Goal: Communication & Community: Participate in discussion

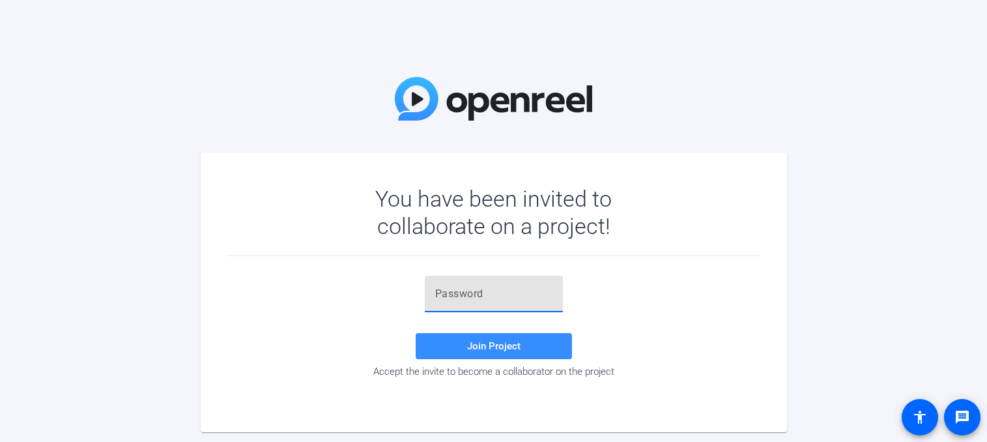
click at [456, 293] on input "text" at bounding box center [493, 294] width 117 height 16
paste input "CrqS"
type input "CrqS"
click at [455, 342] on span at bounding box center [494, 345] width 156 height 31
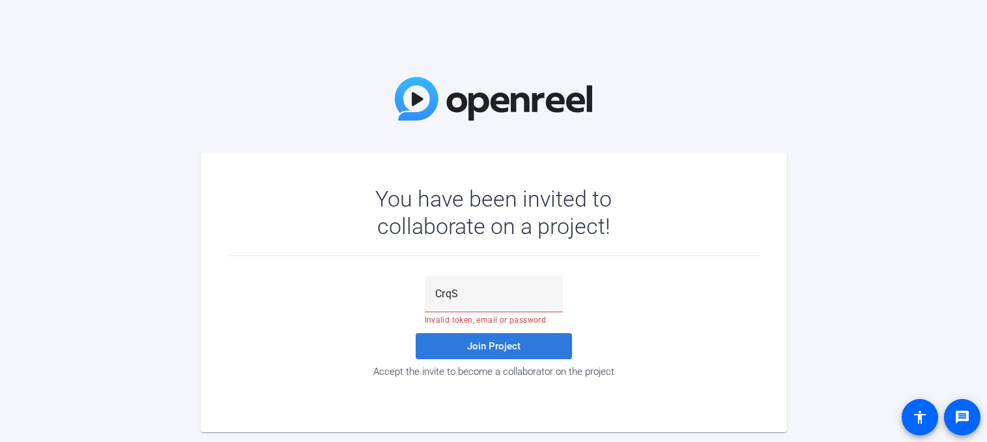
click at [458, 343] on span at bounding box center [494, 345] width 156 height 31
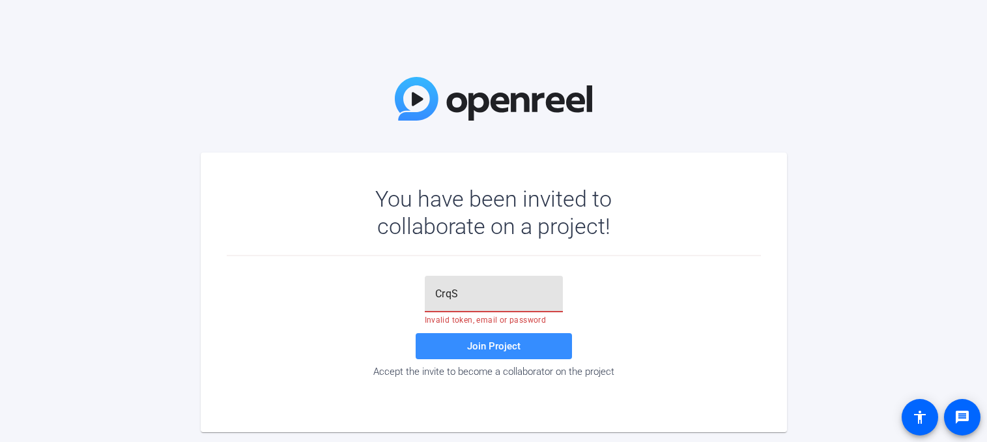
drag, startPoint x: 472, startPoint y: 295, endPoint x: 427, endPoint y: 290, distance: 45.3
click at [427, 290] on div "CrqS" at bounding box center [494, 294] width 138 height 36
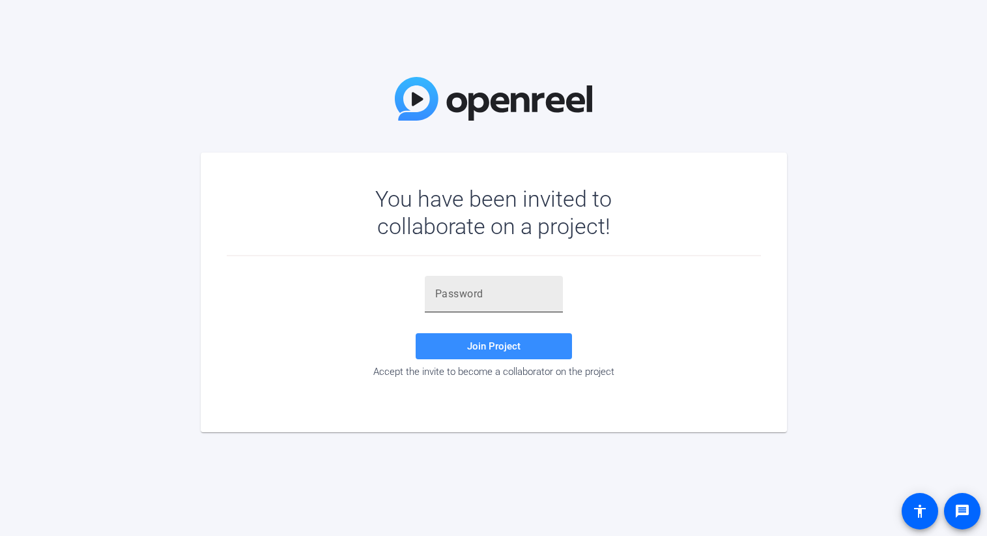
click at [478, 297] on input "text" at bounding box center [493, 294] width 117 height 16
paste input "}0ul~g"
type input "}0ul~g"
click at [469, 345] on span "Join Project" at bounding box center [493, 346] width 53 height 12
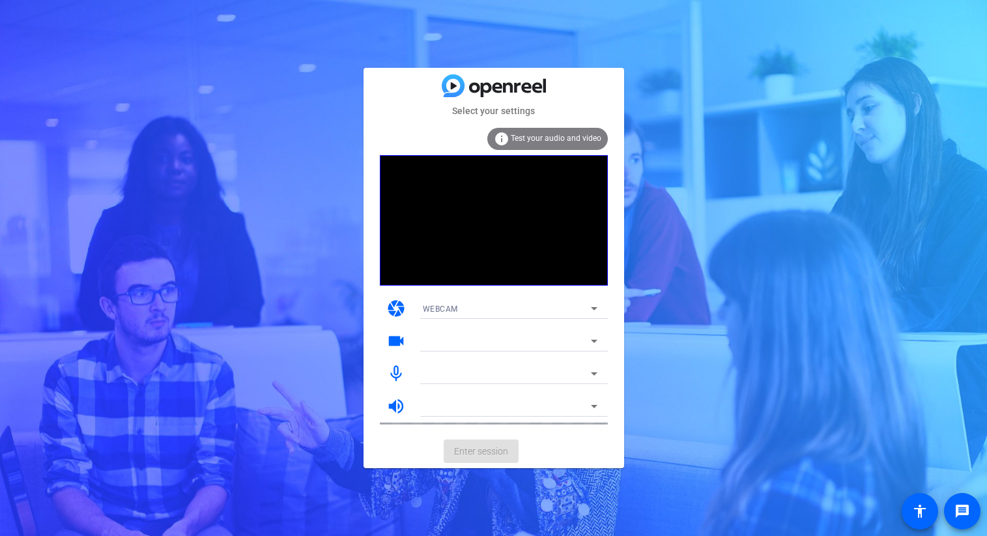
click at [551, 134] on span "Test your audio and video" at bounding box center [556, 138] width 91 height 9
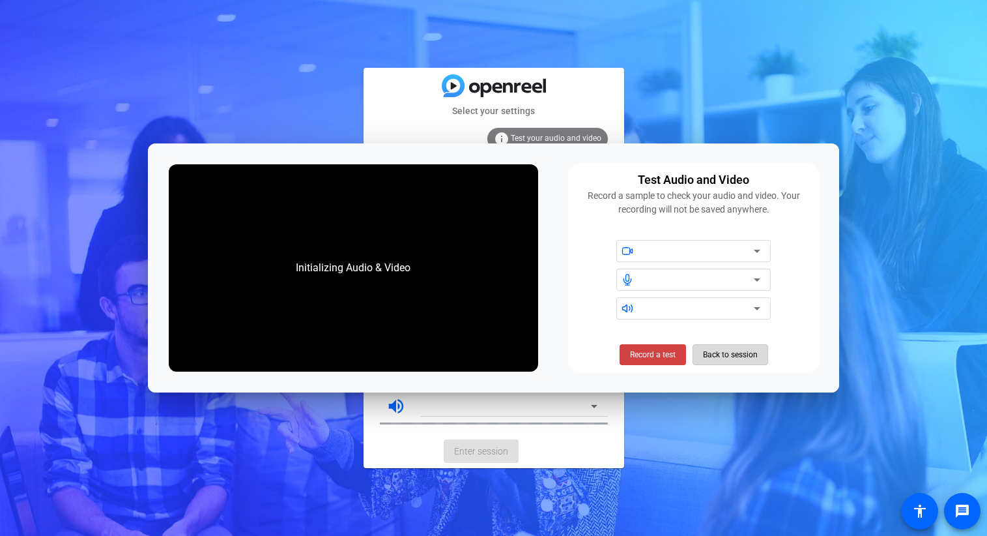
click at [708, 353] on span "Back to session" at bounding box center [730, 354] width 55 height 25
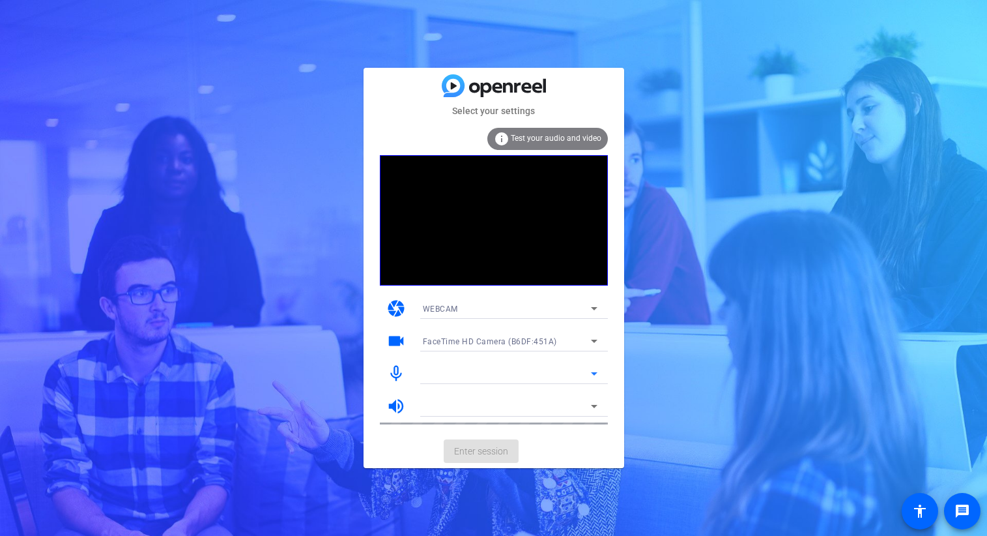
click at [597, 368] on icon at bounding box center [595, 374] width 16 height 16
click at [595, 372] on icon at bounding box center [594, 373] width 7 height 3
click at [515, 450] on mat-card-actions "Enter session" at bounding box center [494, 451] width 261 height 34
click at [472, 409] on div at bounding box center [507, 406] width 168 height 16
click at [594, 339] on icon at bounding box center [595, 341] width 16 height 16
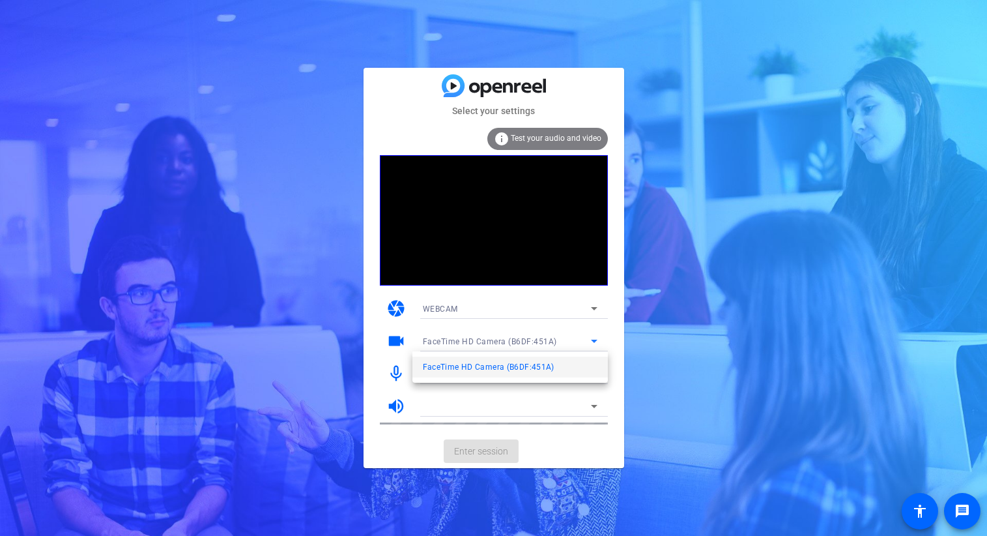
click at [552, 367] on span "FaceTime HD Camera (B6DF:451A)" at bounding box center [489, 367] width 132 height 16
click at [594, 371] on icon at bounding box center [595, 374] width 16 height 16
click at [512, 373] on div at bounding box center [507, 374] width 168 height 16
drag, startPoint x: 474, startPoint y: 439, endPoint x: 474, endPoint y: 397, distance: 41.7
click at [474, 439] on mat-card-actions "Enter session" at bounding box center [494, 451] width 261 height 34
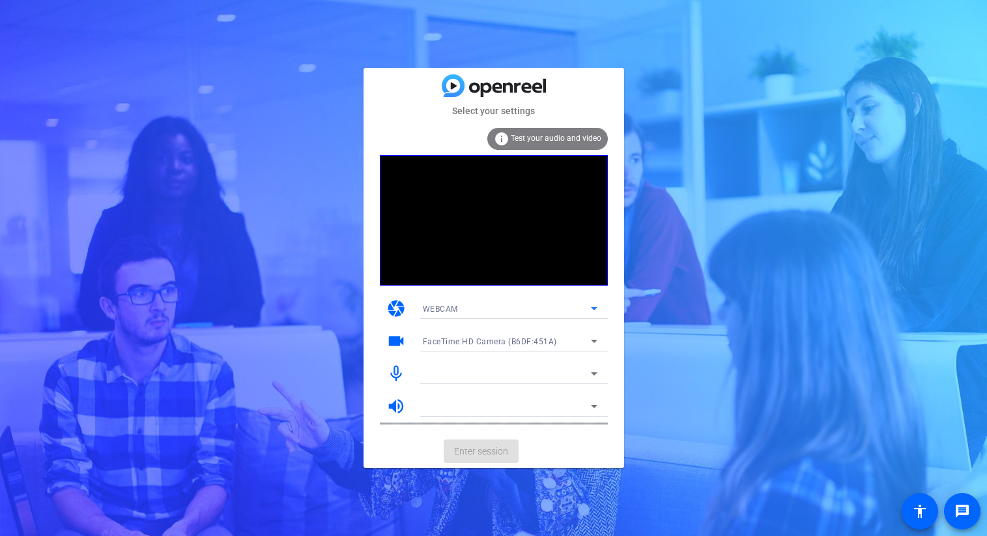
click at [482, 304] on div "WEBCAM" at bounding box center [507, 308] width 168 height 16
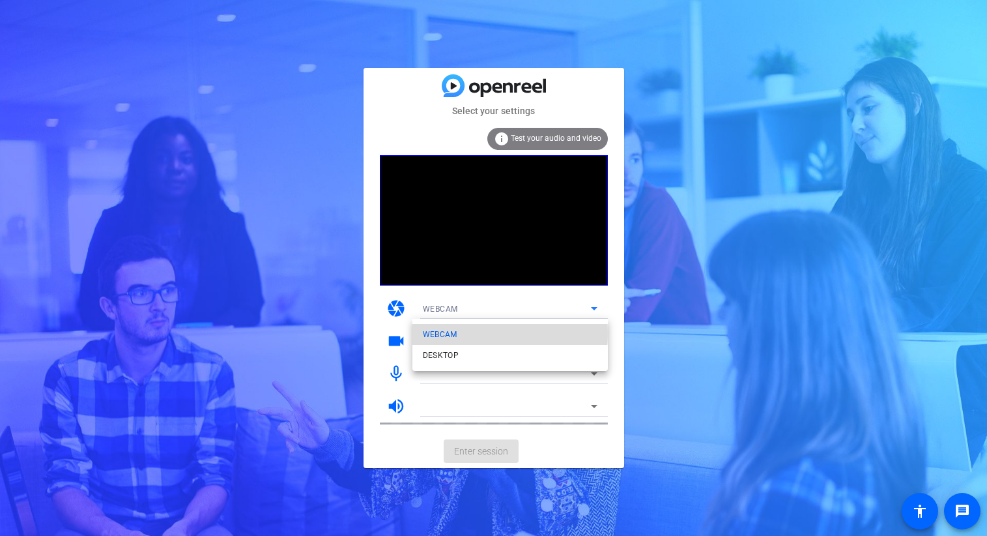
click at [450, 333] on span "WEBCAM" at bounding box center [440, 335] width 35 height 16
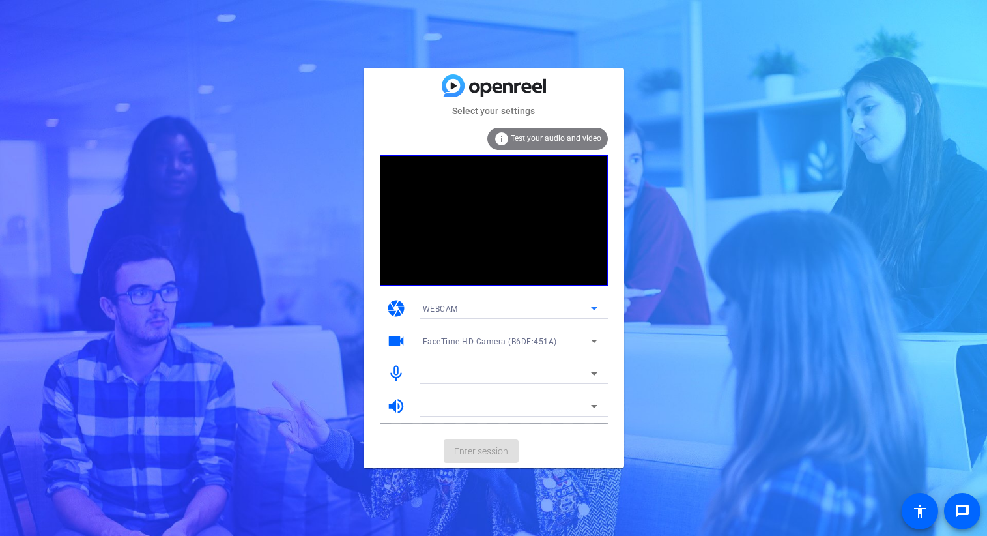
click at [591, 310] on icon at bounding box center [595, 308] width 16 height 16
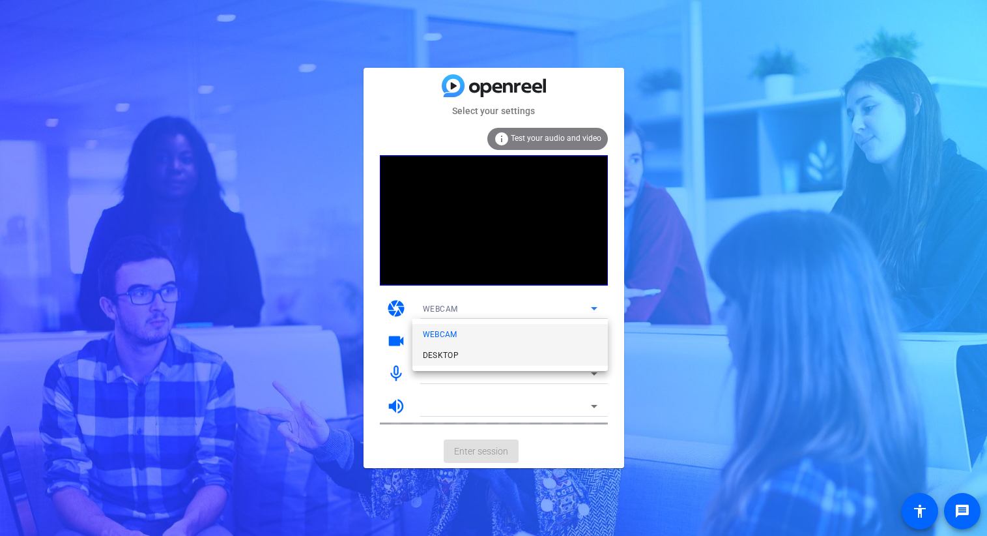
click at [454, 354] on span "DESKTOP" at bounding box center [441, 355] width 36 height 16
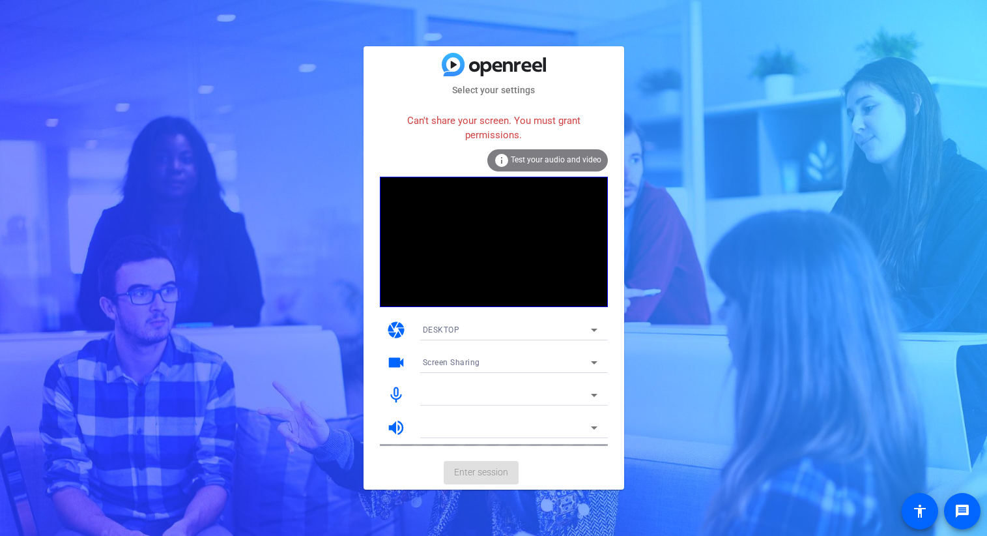
click at [459, 468] on mat-card-actions "Enter session" at bounding box center [494, 473] width 261 height 34
click at [591, 366] on icon at bounding box center [595, 363] width 16 height 16
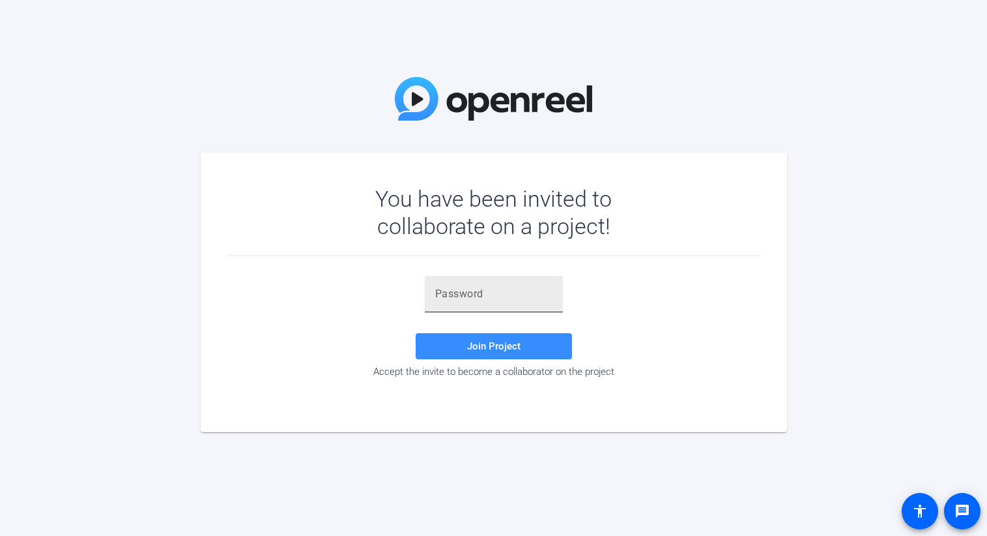
click at [463, 291] on input "text" at bounding box center [493, 294] width 117 height 16
paste input "}0ul~g"
type input "}0ul~g"
click at [461, 341] on span at bounding box center [494, 345] width 156 height 31
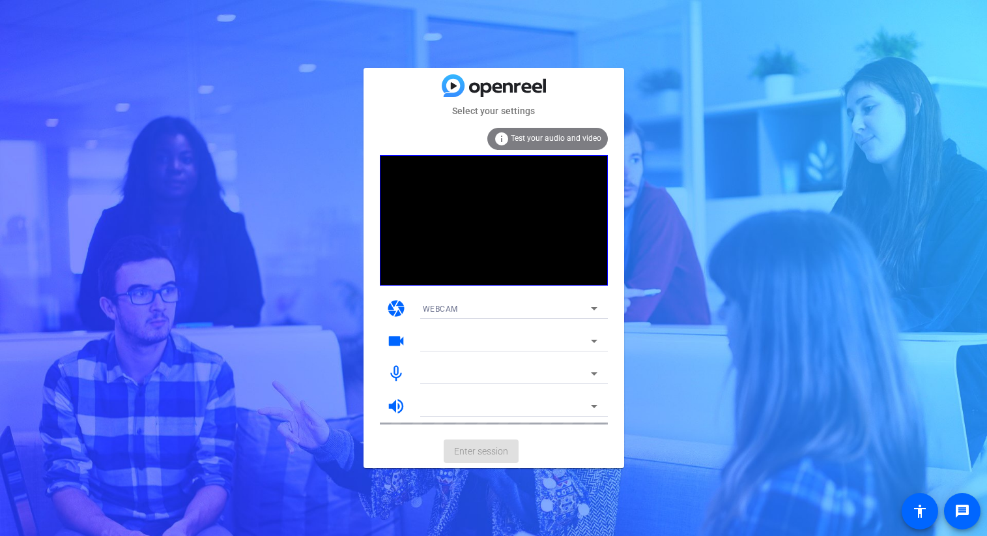
click at [522, 212] on video at bounding box center [494, 220] width 228 height 130
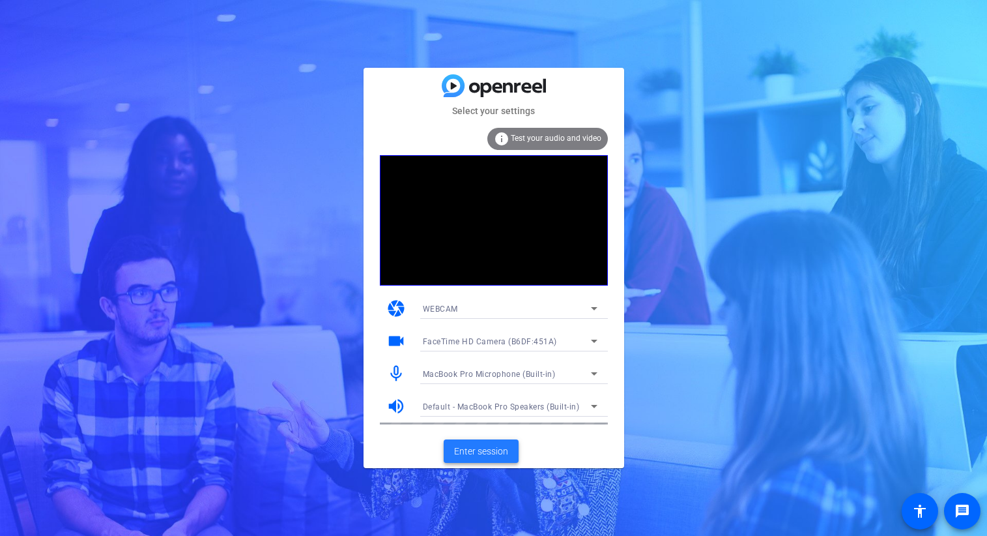
click at [494, 446] on span "Enter session" at bounding box center [481, 451] width 54 height 14
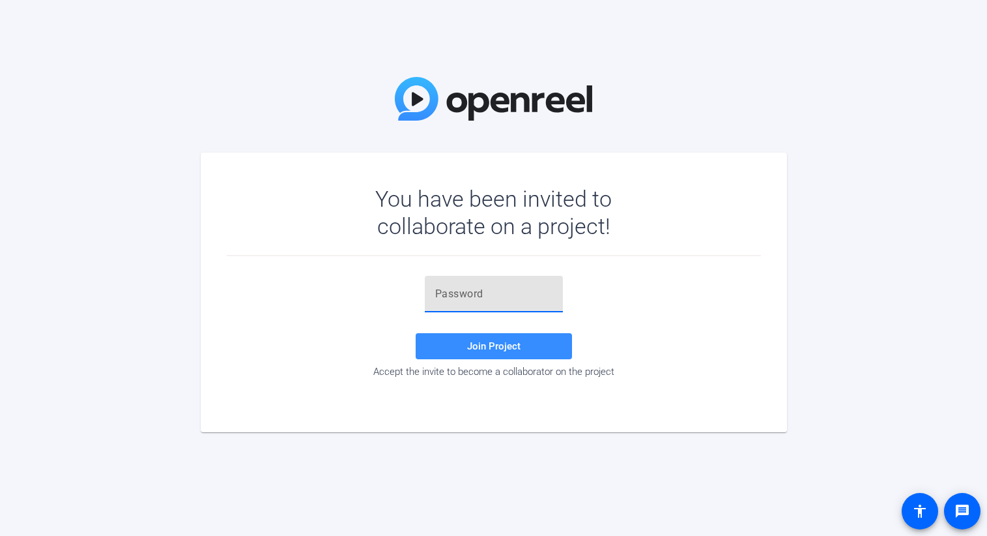
click at [474, 300] on input "text" at bounding box center [493, 294] width 117 height 16
paste input "}0ul~g"
type input "}0ul~g"
click at [488, 341] on span "Join Project" at bounding box center [493, 346] width 53 height 12
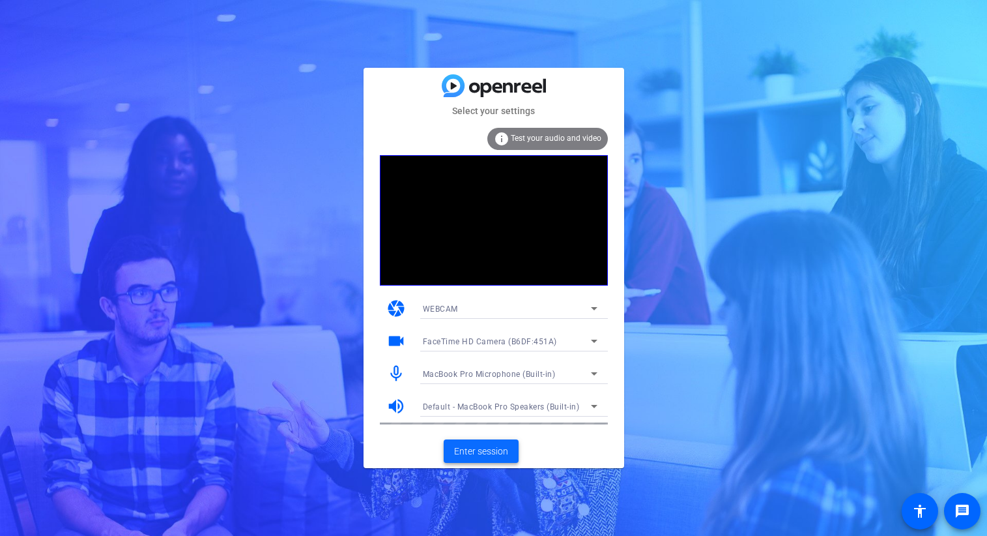
click at [476, 457] on span "Enter session" at bounding box center [481, 451] width 54 height 14
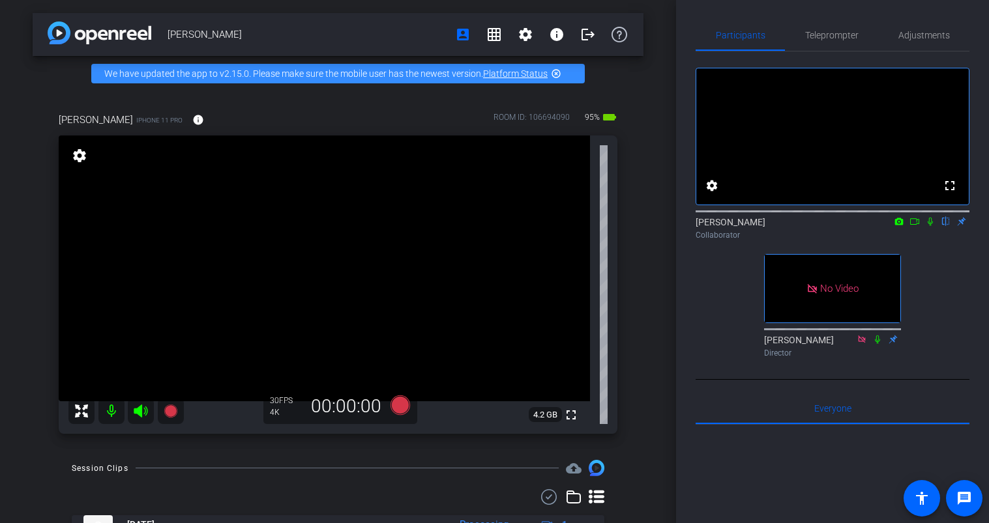
click at [914, 226] on icon at bounding box center [914, 221] width 10 height 9
click at [946, 226] on icon at bounding box center [945, 221] width 10 height 9
click at [946, 226] on icon at bounding box center [945, 222] width 7 height 8
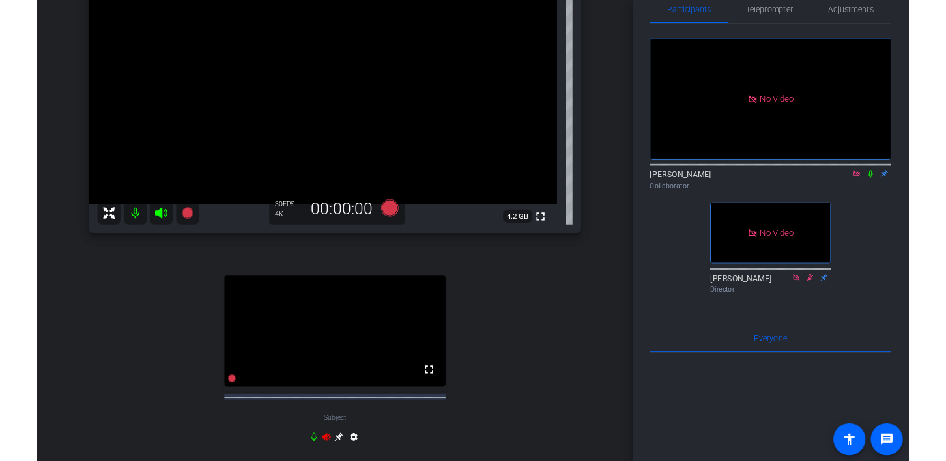
scroll to position [168, 0]
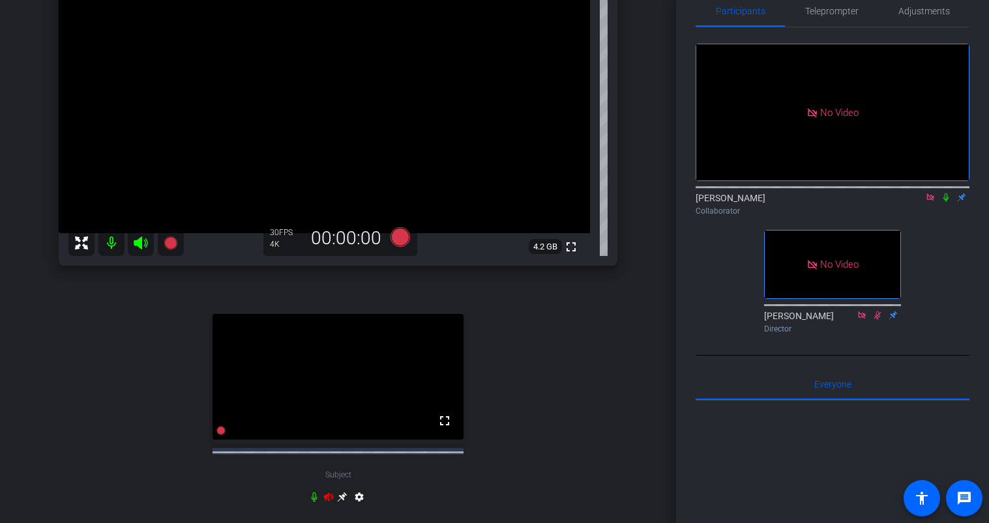
click at [945, 202] on icon at bounding box center [945, 197] width 10 height 9
click at [946, 202] on icon at bounding box center [945, 197] width 10 height 9
click at [942, 202] on icon at bounding box center [945, 197] width 10 height 9
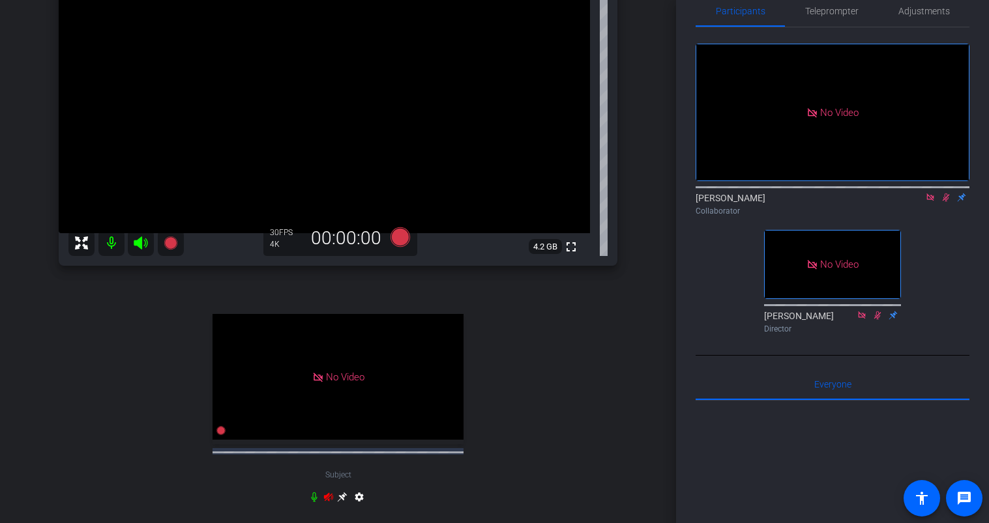
click at [948, 202] on icon at bounding box center [945, 198] width 7 height 8
click at [947, 202] on icon at bounding box center [945, 197] width 10 height 9
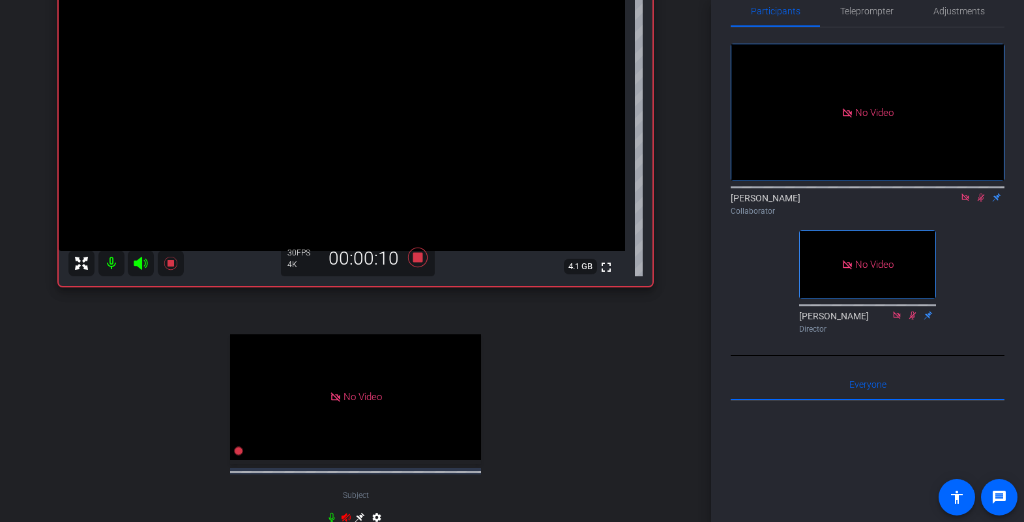
click at [983, 202] on icon at bounding box center [981, 198] width 7 height 8
click at [983, 202] on icon at bounding box center [981, 197] width 10 height 9
click at [985, 202] on icon at bounding box center [981, 197] width 10 height 9
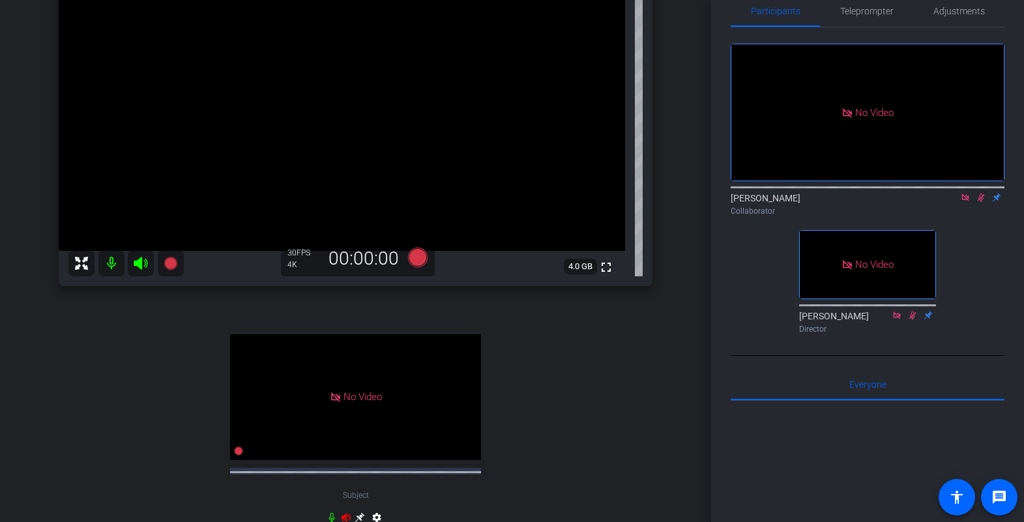
click at [981, 202] on icon at bounding box center [981, 198] width 7 height 8
click at [968, 203] on mat-icon at bounding box center [965, 198] width 16 height 12
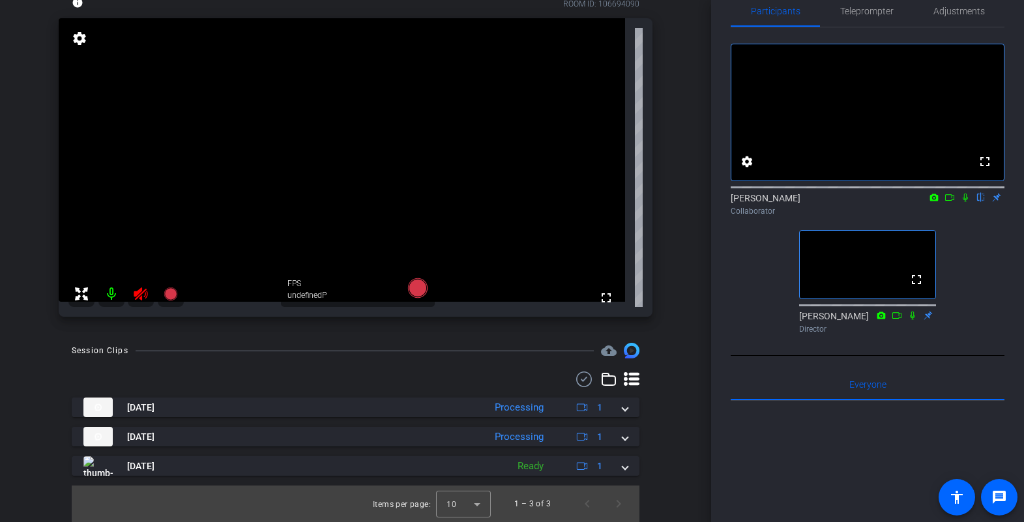
scroll to position [138, 0]
